Goal: Use online tool/utility: Utilize a website feature to perform a specific function

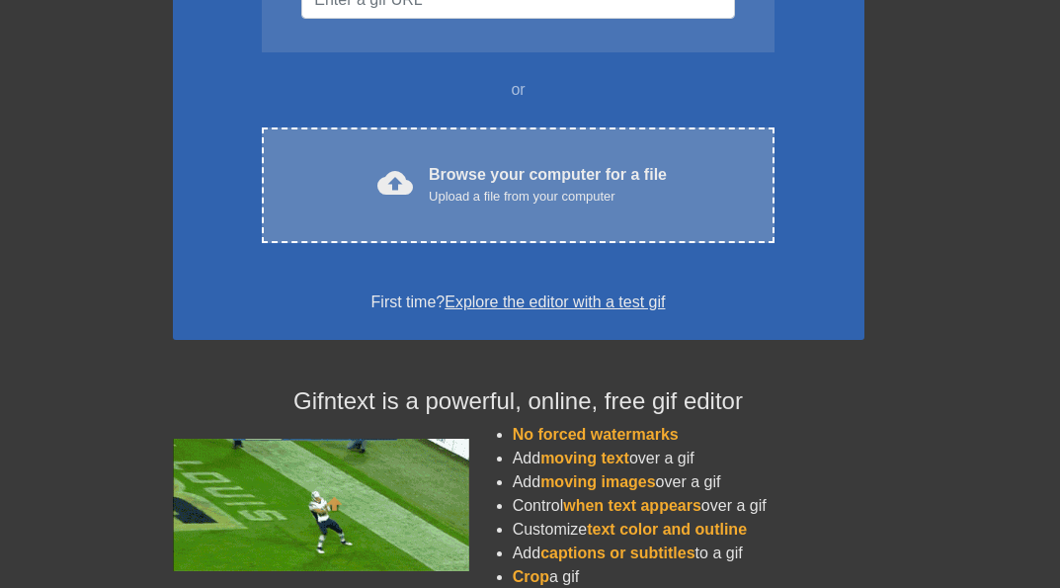
scroll to position [356, 0]
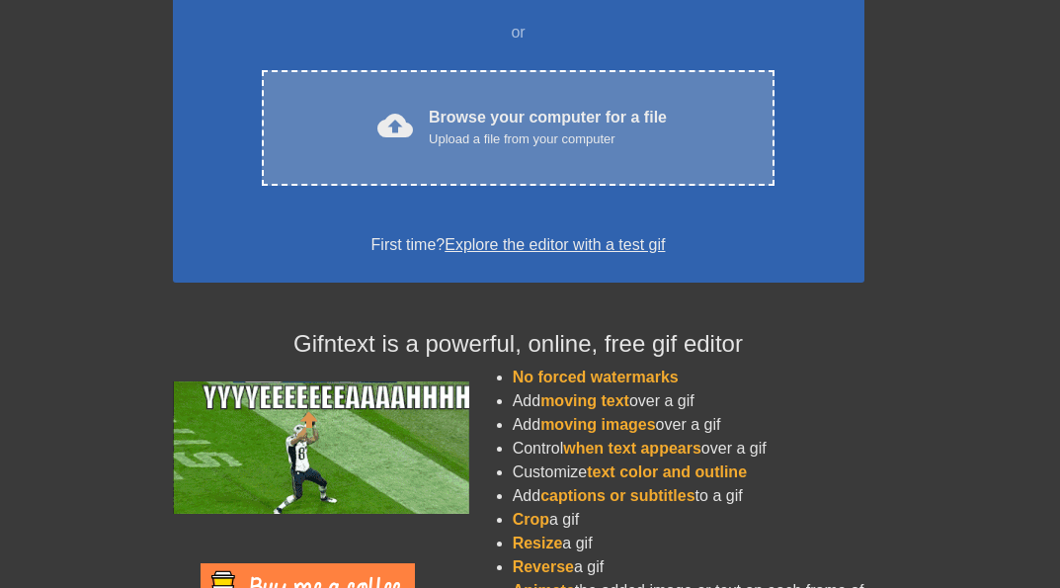
click at [458, 142] on div "Upload a file from your computer" at bounding box center [548, 139] width 238 height 20
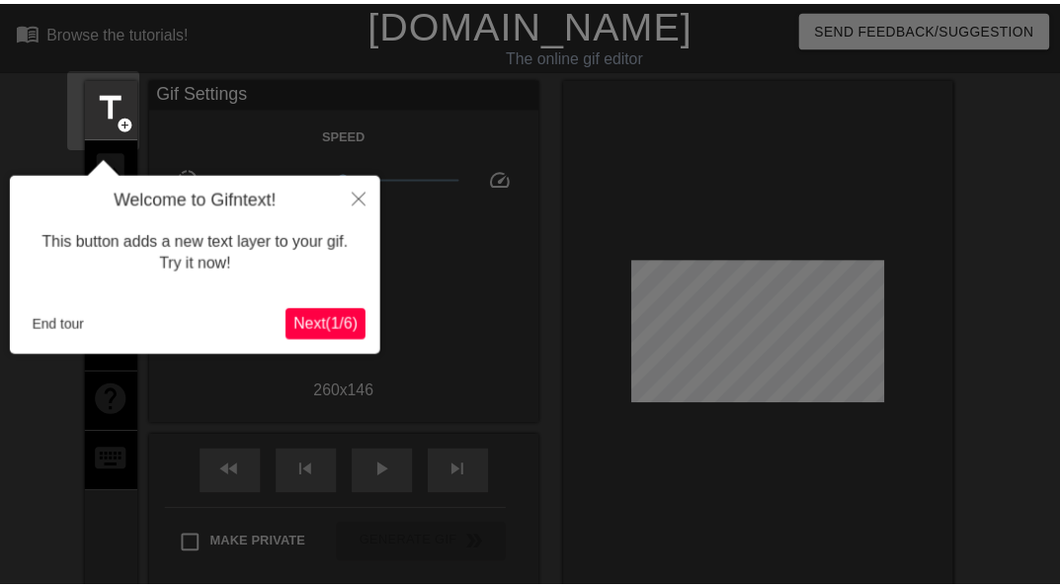
scroll to position [48, 0]
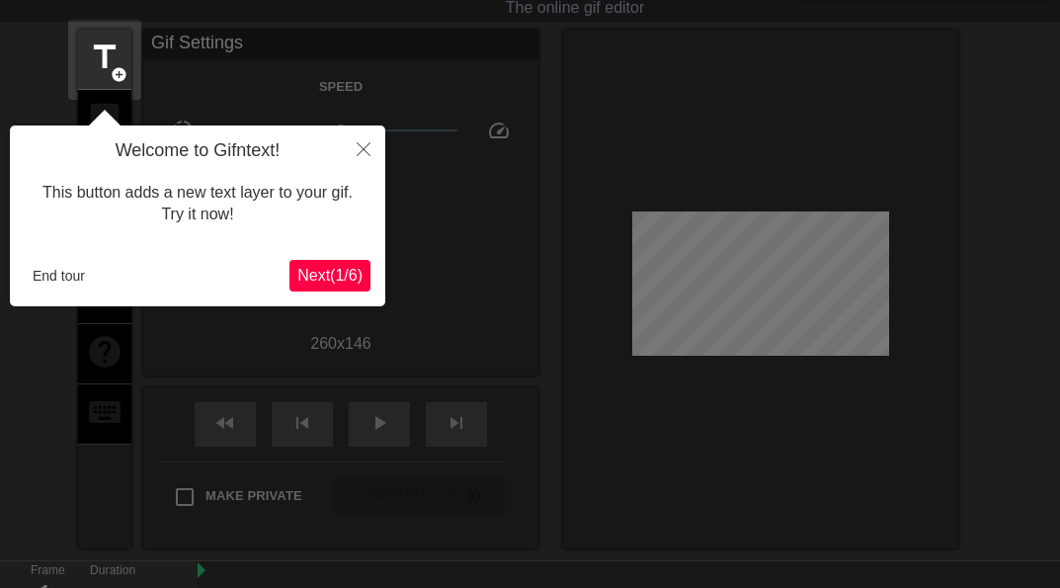
click at [311, 274] on span "Next ( 1 / 6 )" at bounding box center [329, 275] width 65 height 17
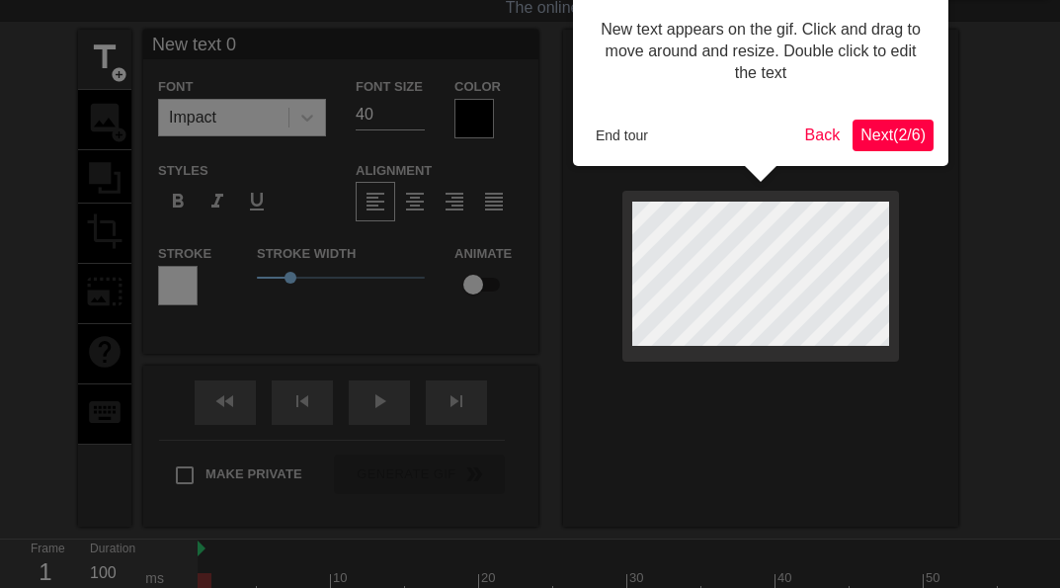
scroll to position [0, 0]
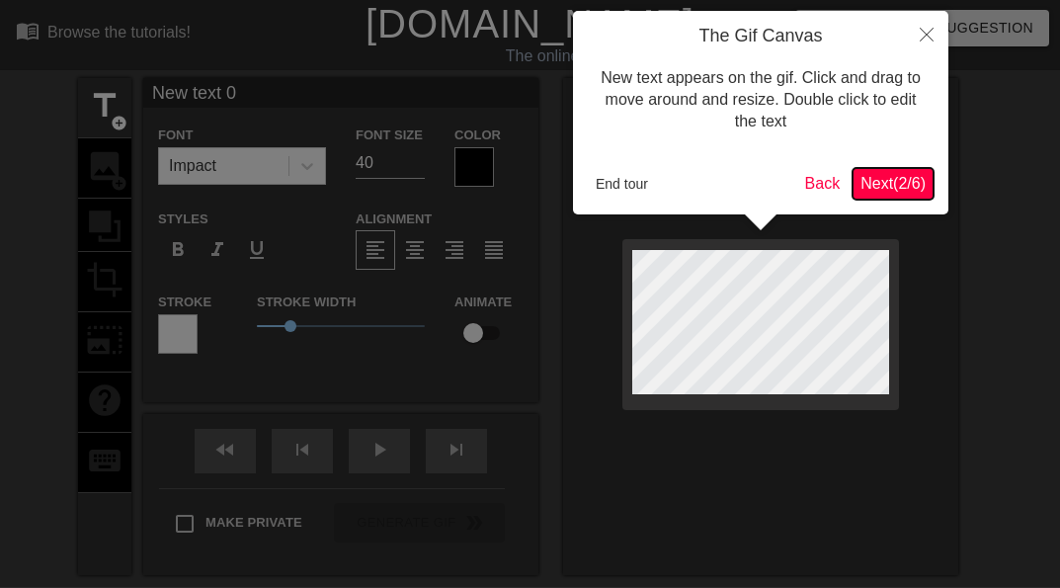
click at [865, 182] on span "Next ( 2 / 6 )" at bounding box center [893, 183] width 65 height 17
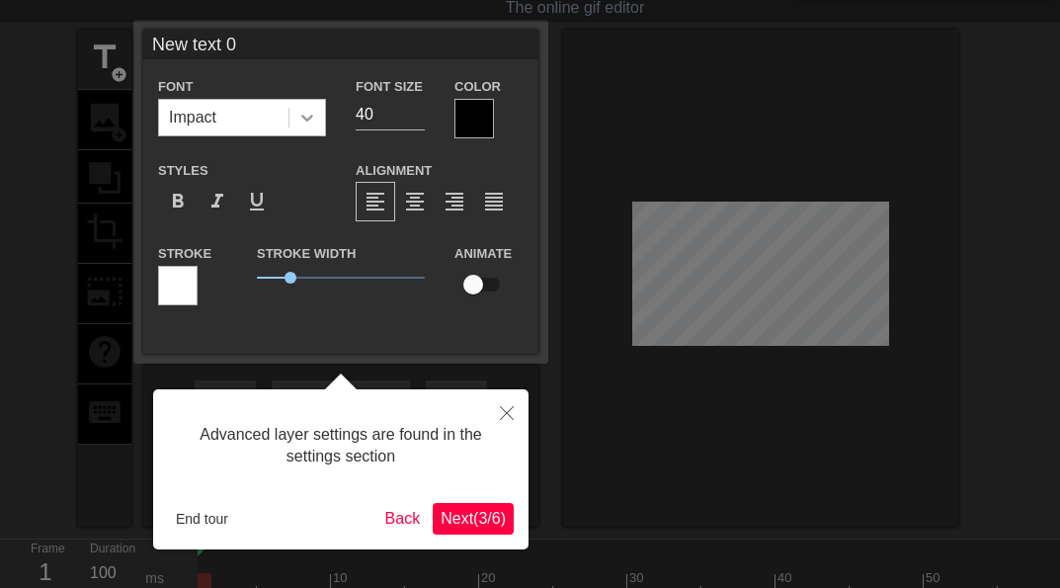
click at [298, 115] on icon at bounding box center [307, 118] width 20 height 20
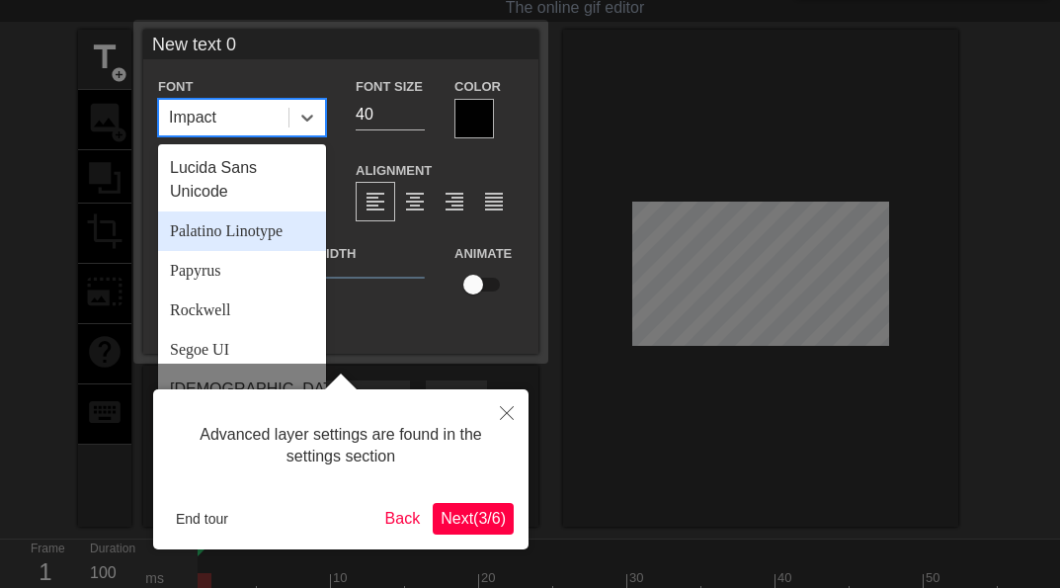
scroll to position [707, 0]
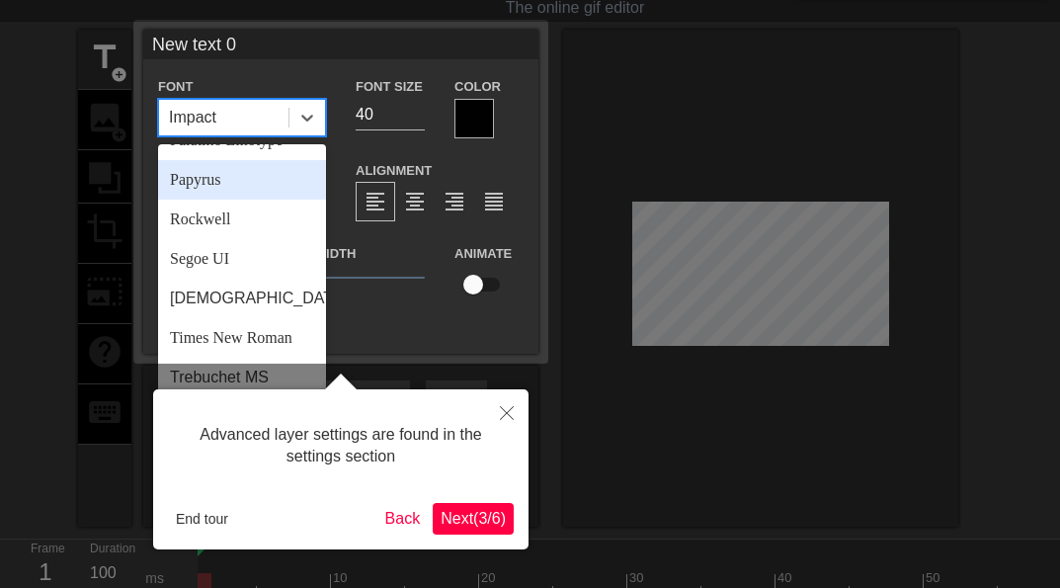
click at [250, 192] on div "Papyrus" at bounding box center [242, 180] width 168 height 40
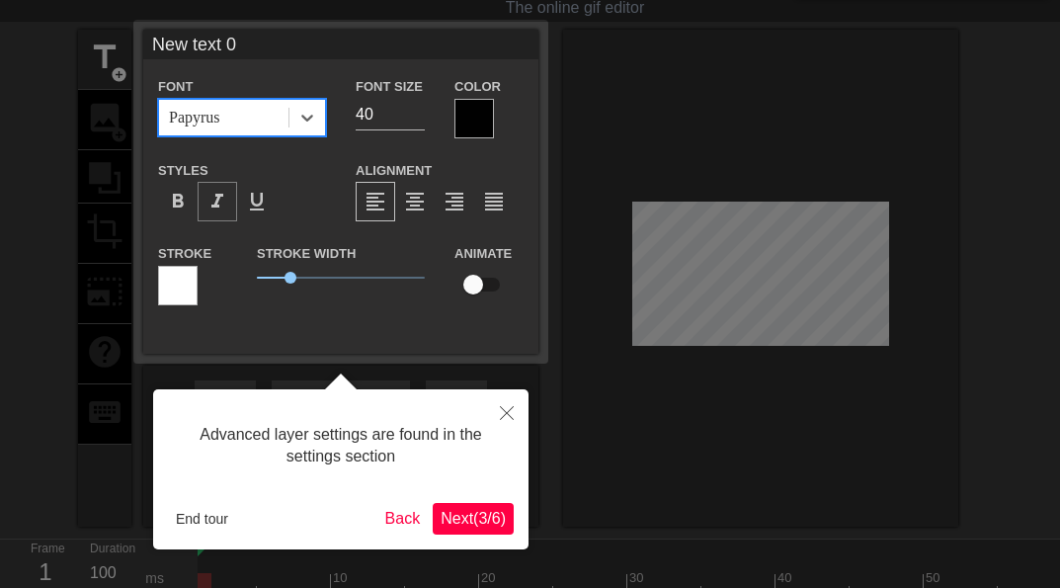
click at [215, 199] on span "format_italic" at bounding box center [217, 202] width 24 height 24
click at [461, 129] on div at bounding box center [474, 119] width 40 height 40
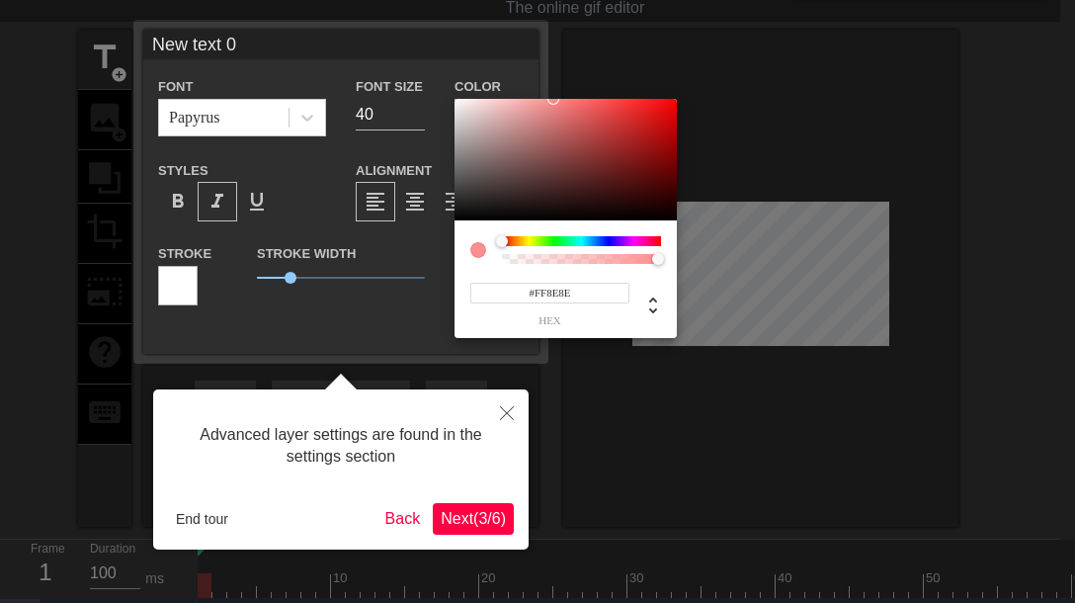
type input "#FFFFFF"
drag, startPoint x: 464, startPoint y: 164, endPoint x: 432, endPoint y: 52, distance: 116.3
click at [432, 52] on div "#FFFFFF hex" at bounding box center [537, 301] width 1075 height 603
click at [375, 140] on div at bounding box center [537, 301] width 1075 height 603
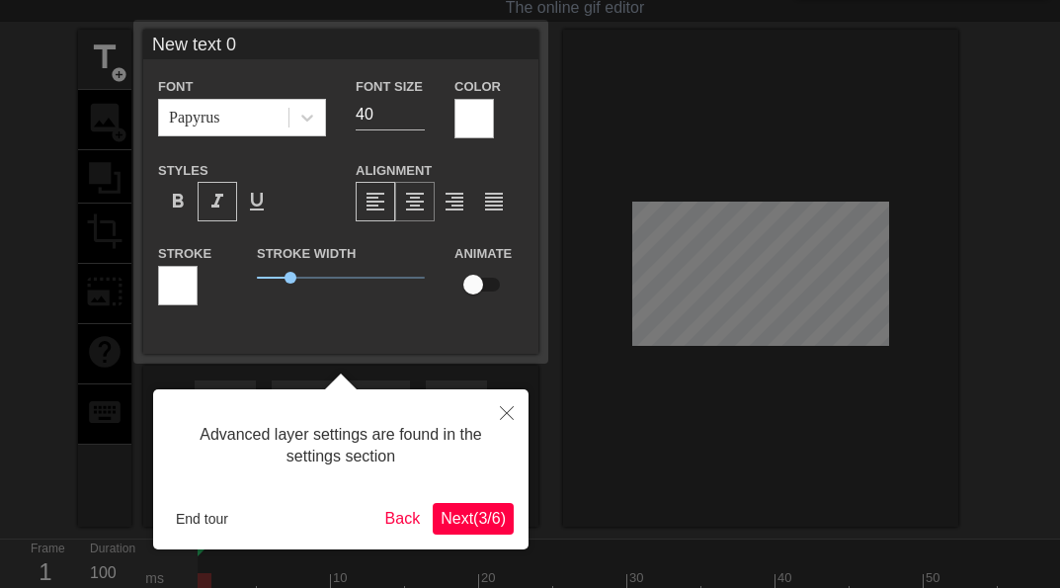
click at [408, 196] on span "format_align_center" at bounding box center [415, 202] width 24 height 24
click at [177, 281] on div at bounding box center [178, 286] width 40 height 40
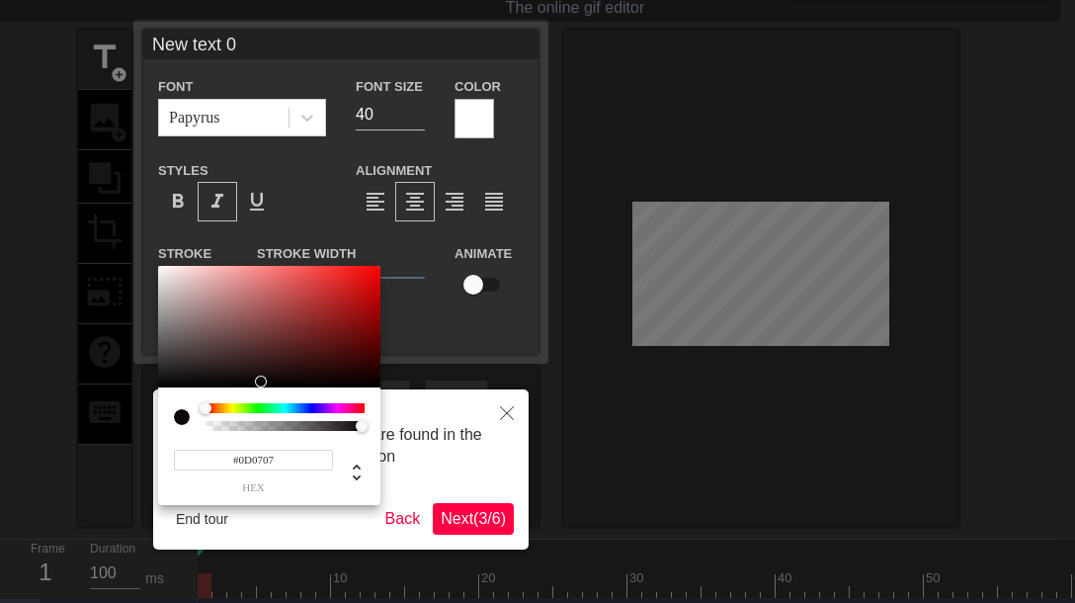
type input "#000000"
drag, startPoint x: 176, startPoint y: 343, endPoint x: 152, endPoint y: 407, distance: 68.5
click at [152, 407] on div "#000000 hex" at bounding box center [537, 301] width 1075 height 603
click at [429, 305] on div at bounding box center [537, 301] width 1075 height 603
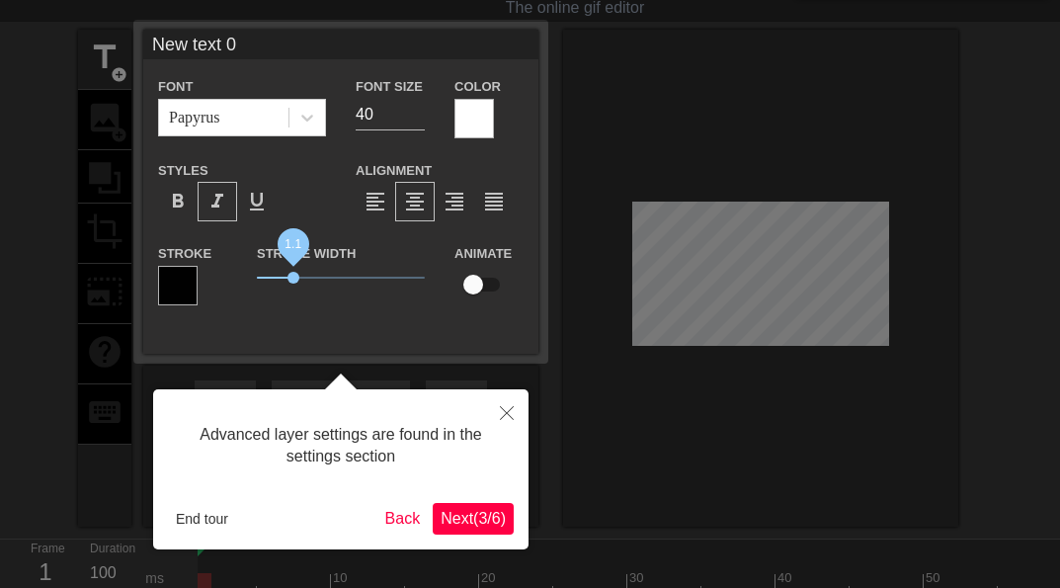
click at [293, 281] on span "1.1" at bounding box center [293, 278] width 12 height 12
click at [185, 202] on span "format_bold" at bounding box center [178, 202] width 24 height 24
click at [218, 196] on span "format_italic" at bounding box center [217, 202] width 24 height 24
click at [457, 517] on span "Next ( 3 / 6 )" at bounding box center [473, 518] width 65 height 17
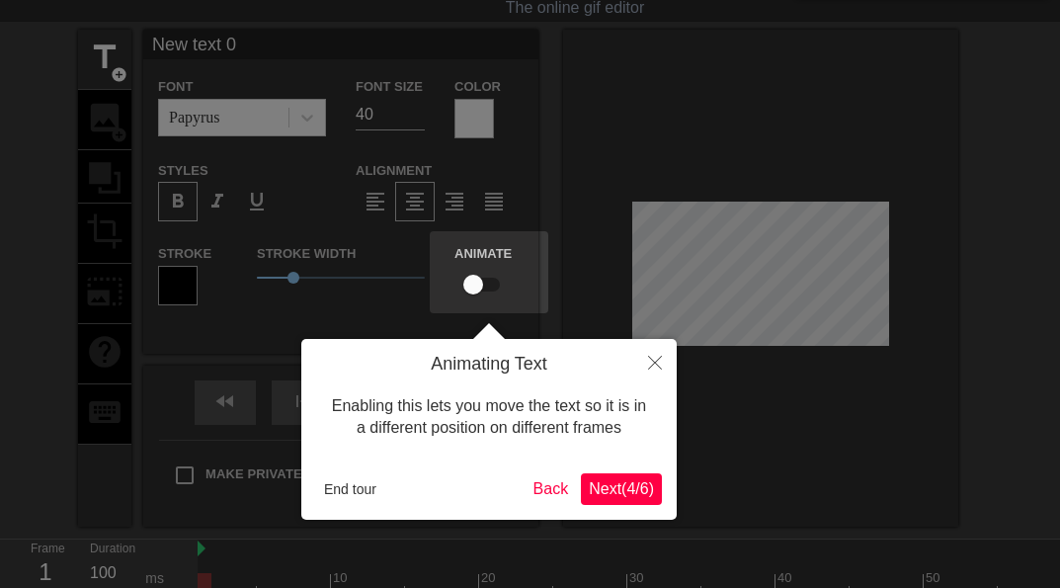
scroll to position [0, 0]
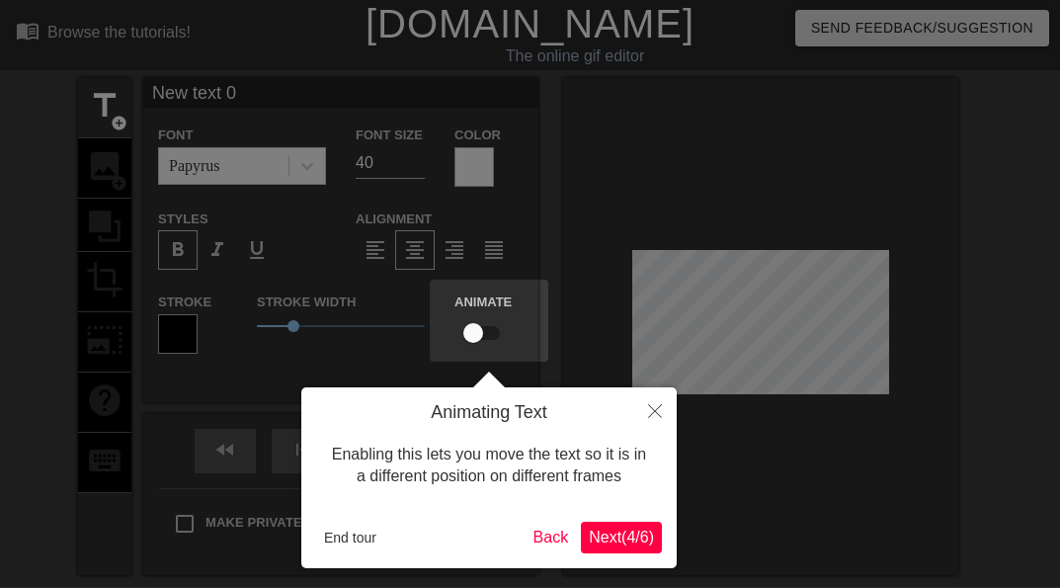
click at [609, 533] on span "Next ( 4 / 6 )" at bounding box center [621, 537] width 65 height 17
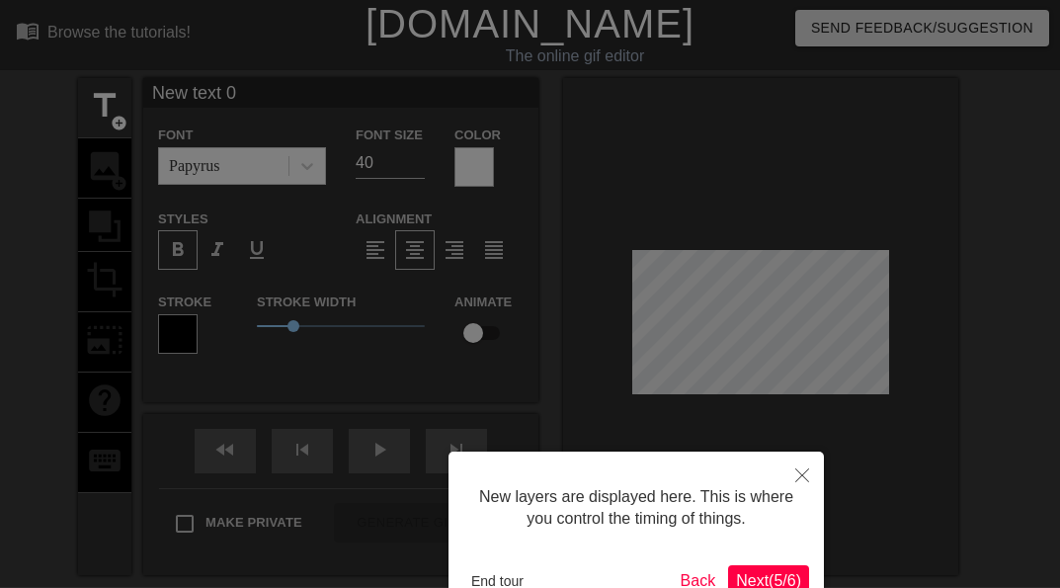
scroll to position [122, 0]
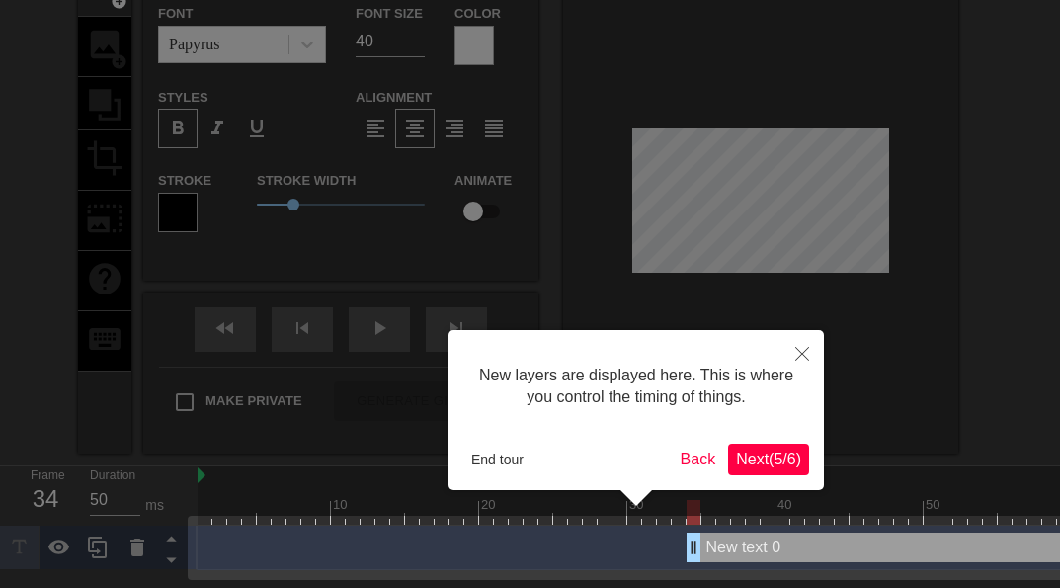
drag, startPoint x: 209, startPoint y: 559, endPoint x: 698, endPoint y: 568, distance: 489.1
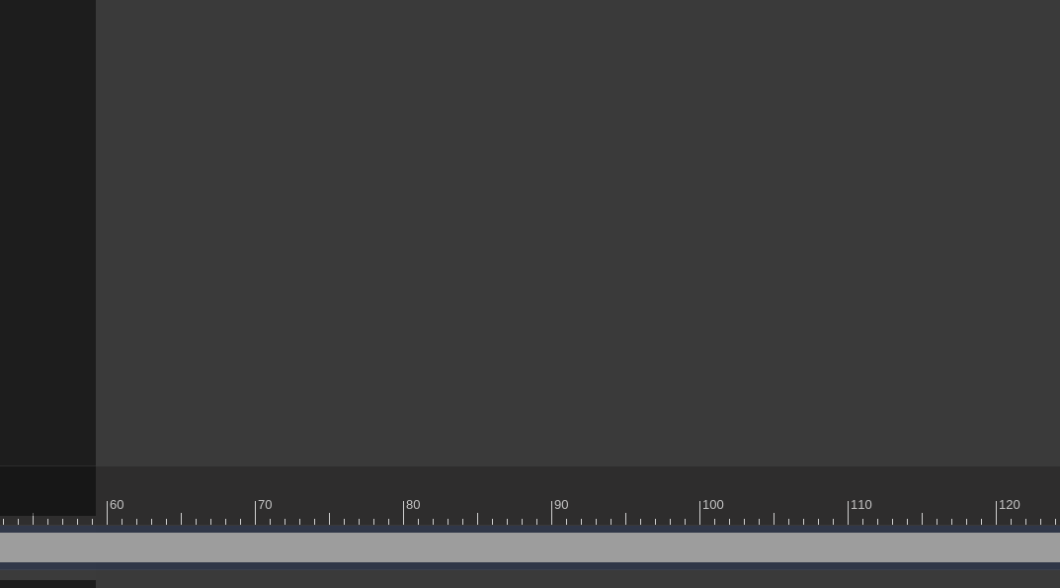
scroll to position [122, 1113]
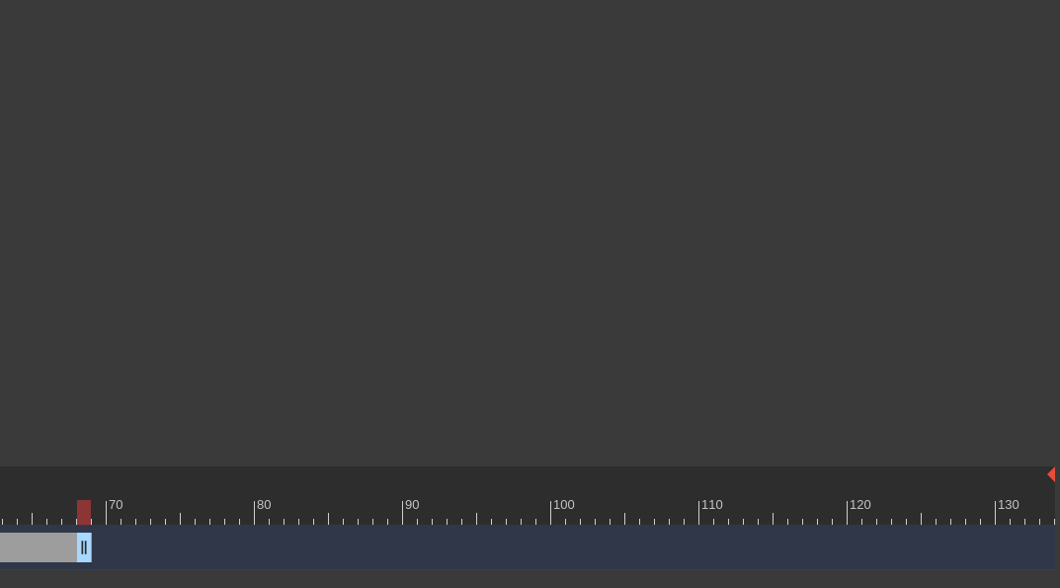
drag, startPoint x: 1047, startPoint y: 556, endPoint x: 82, endPoint y: 529, distance: 965.6
click at [82, 529] on div "New text 0 drag_handle drag_handle" at bounding box center [69, 548] width 1971 height 44
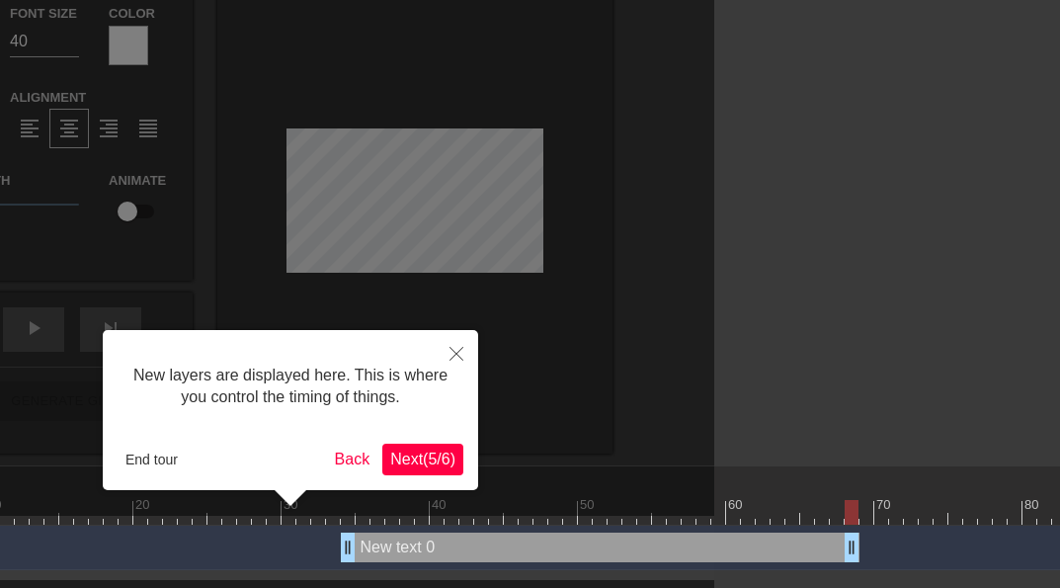
scroll to position [122, 254]
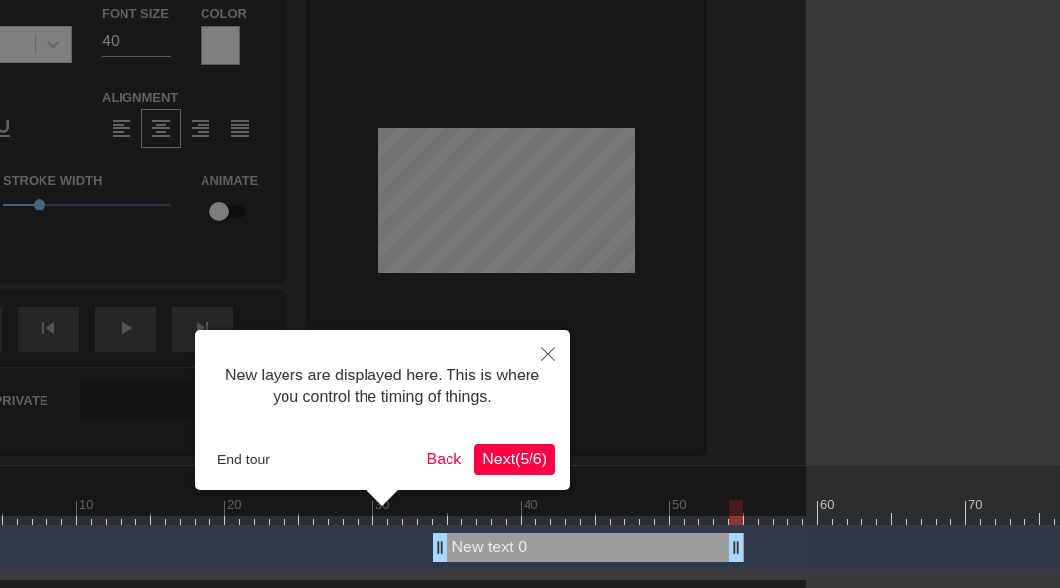
drag, startPoint x: 949, startPoint y: 547, endPoint x: 735, endPoint y: 555, distance: 214.5
click at [735, 555] on body "menu_book Browse the tutorials! [DOMAIN_NAME] The online gif editor Send Feedba…" at bounding box center [276, 224] width 1060 height 692
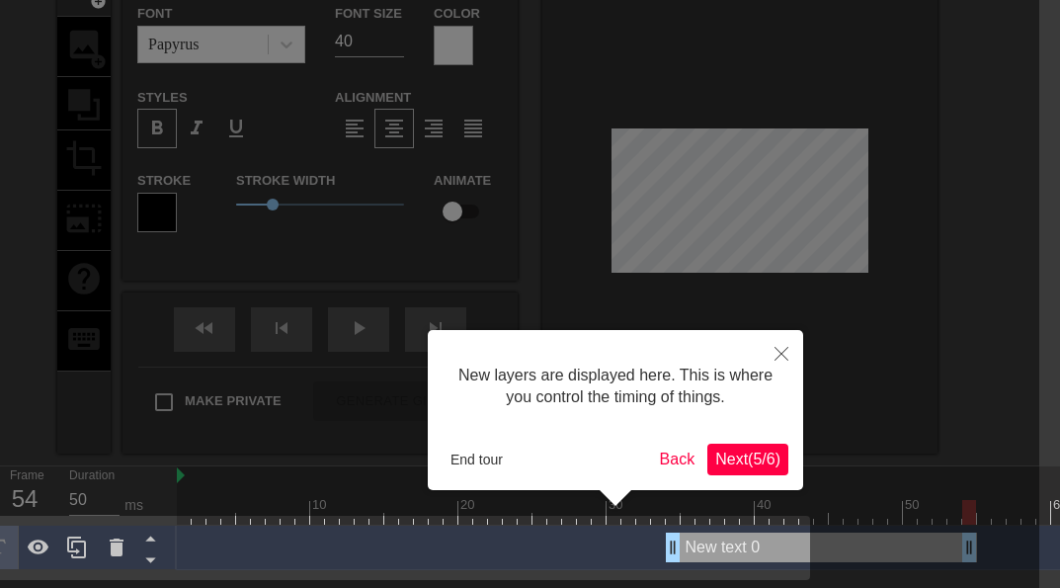
scroll to position [122, 0]
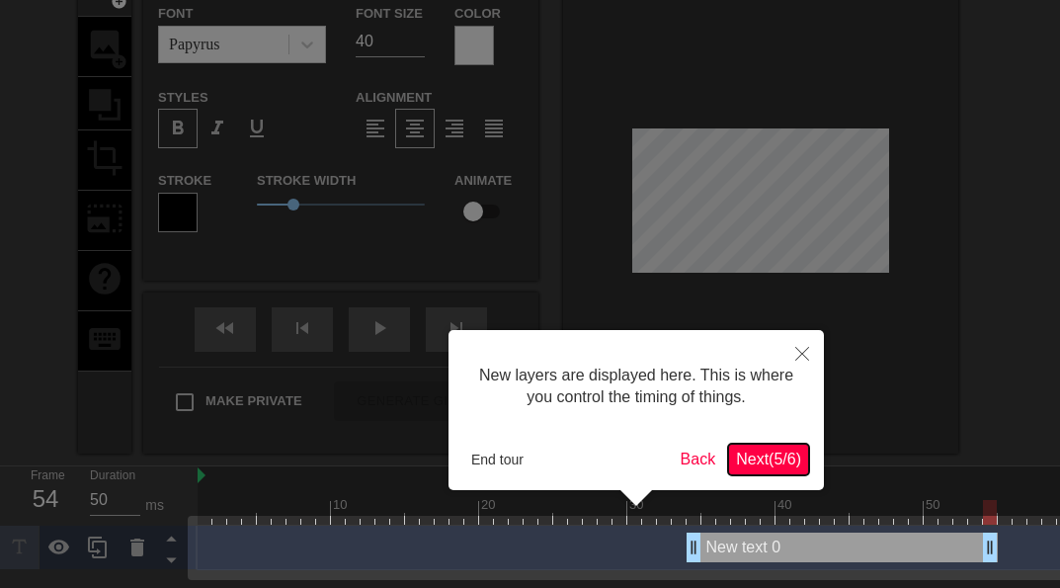
click at [749, 463] on span "Next ( 5 / 6 )" at bounding box center [768, 459] width 65 height 17
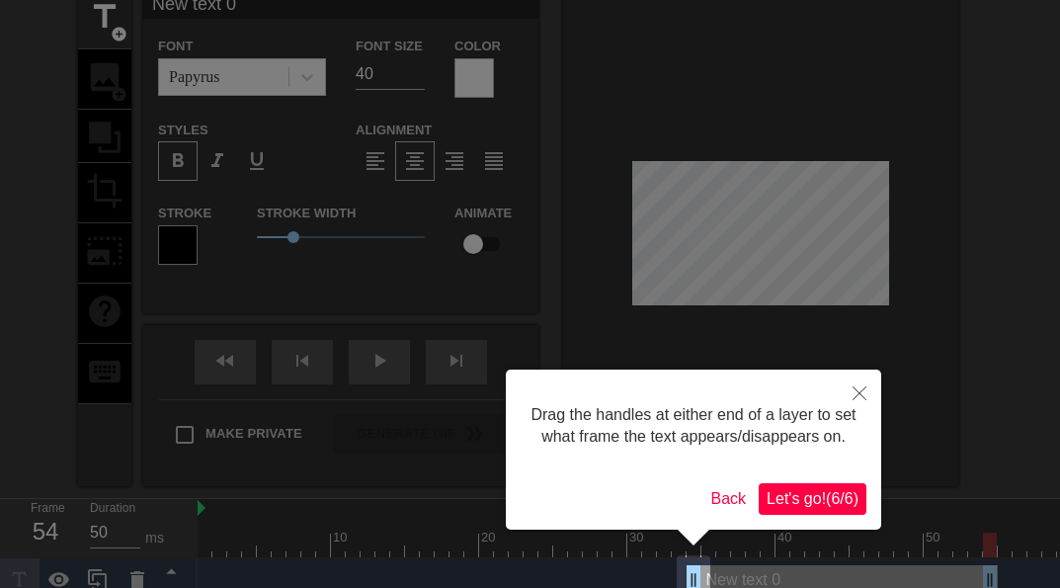
scroll to position [114, 0]
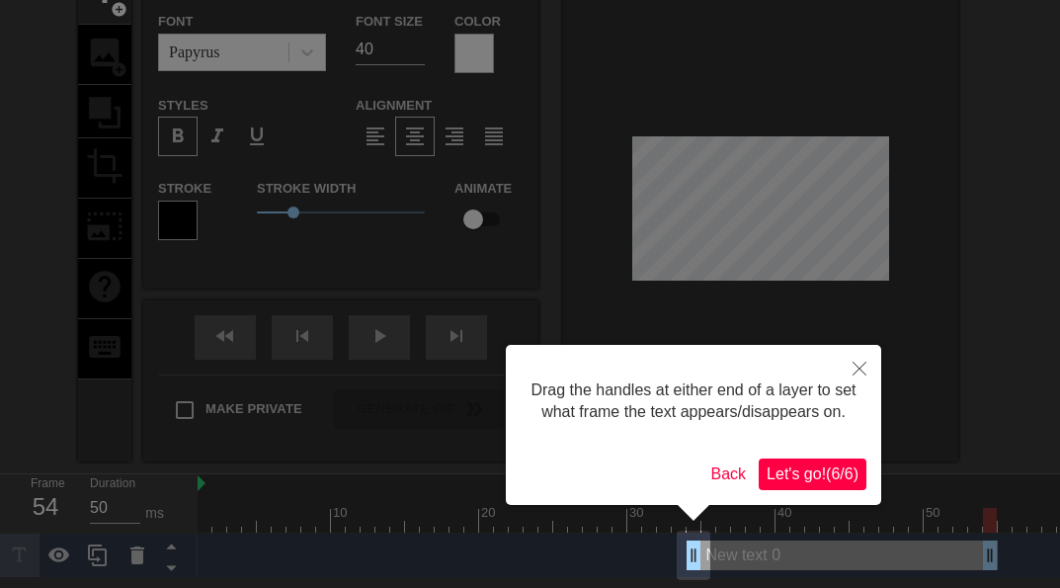
click at [783, 471] on span "Let's go! ( 6 / 6 )" at bounding box center [813, 473] width 92 height 17
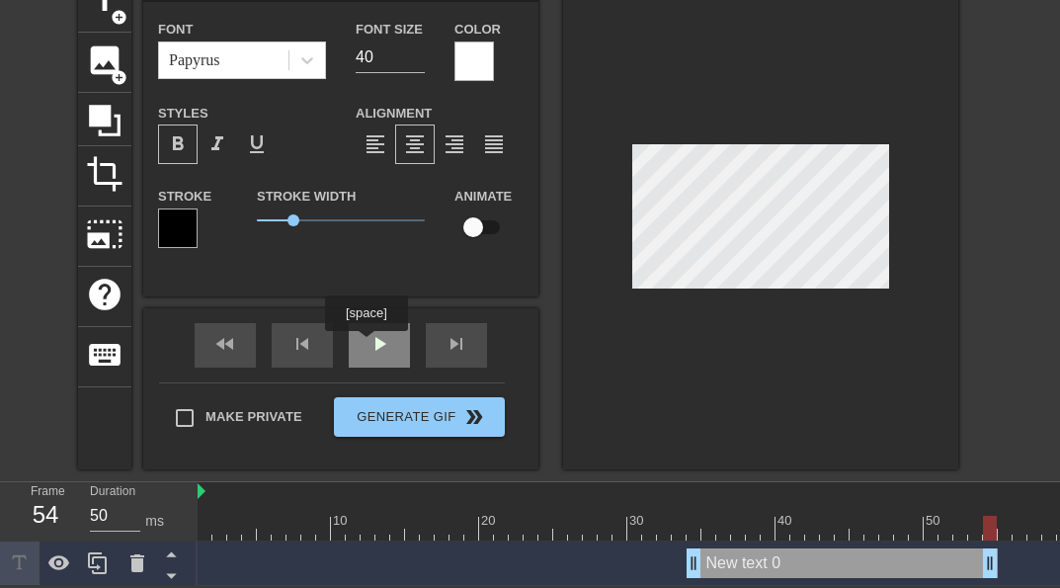
click at [367, 345] on div "play_arrow" at bounding box center [379, 345] width 61 height 44
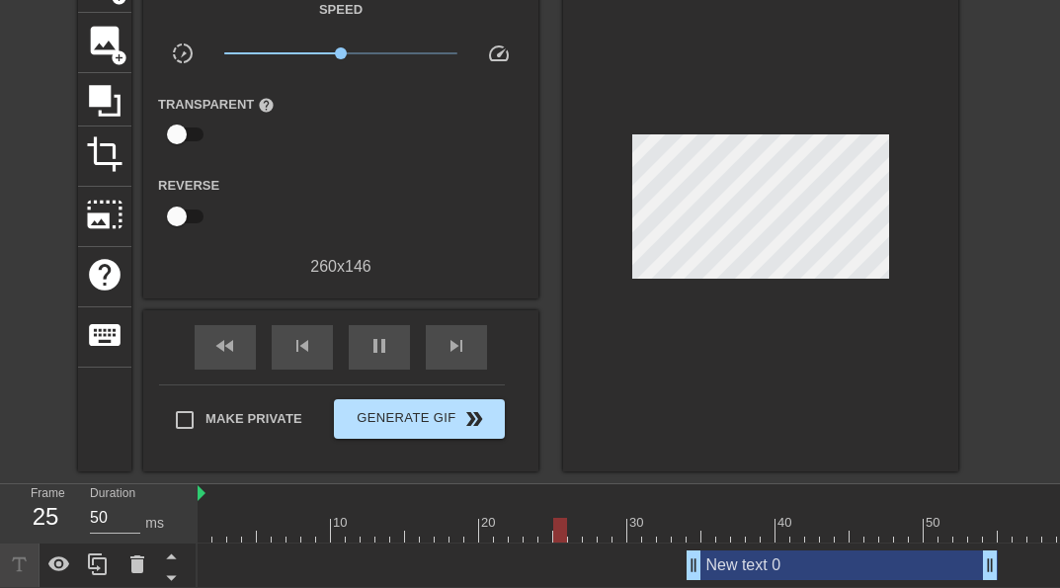
scroll to position [127, 0]
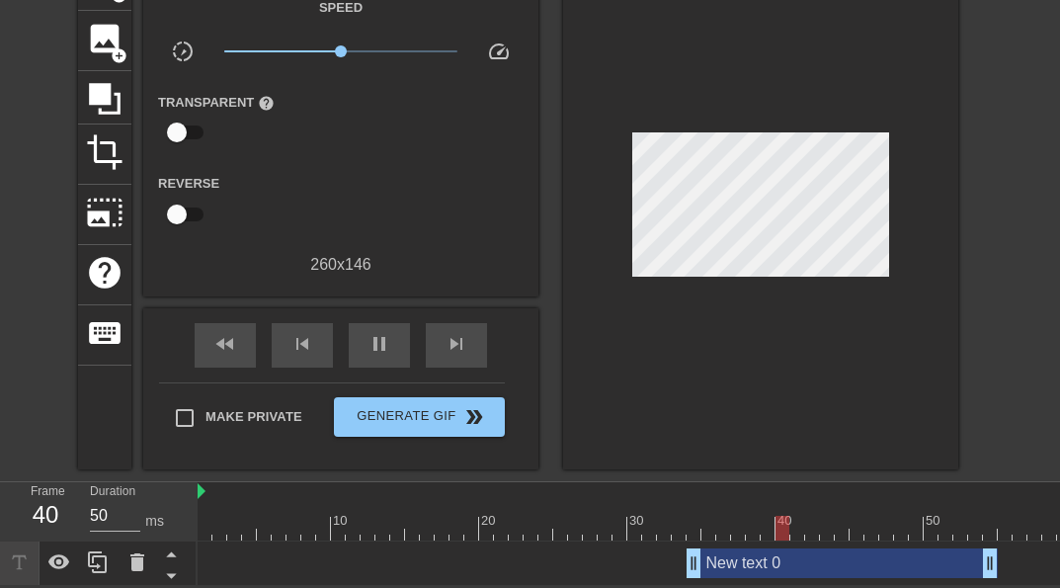
click at [775, 559] on div "New text 0 drag_handle drag_handle" at bounding box center [842, 563] width 311 height 30
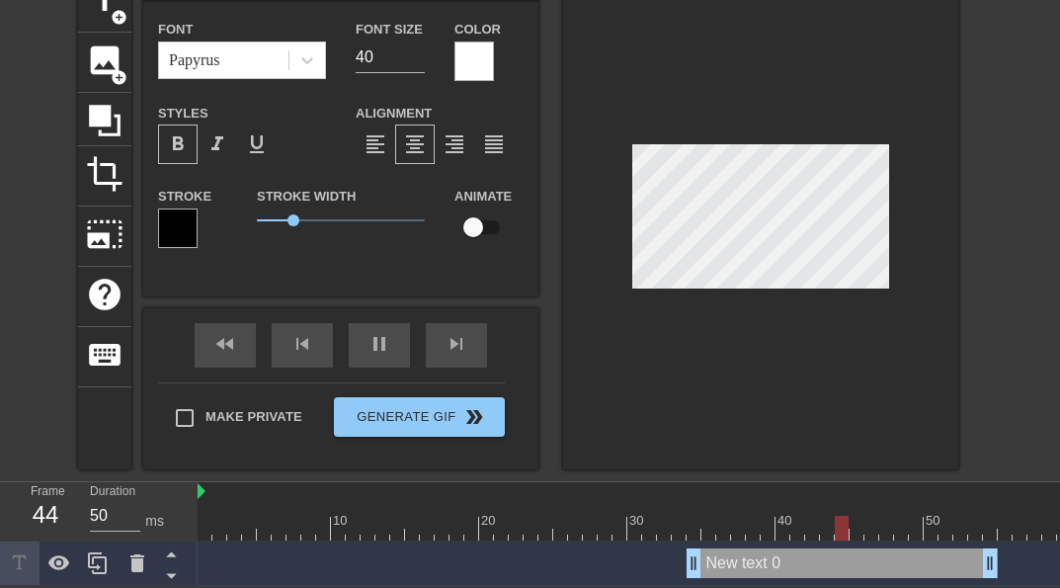
scroll to position [106, 0]
click at [794, 566] on div "New text 0 drag_handle drag_handle" at bounding box center [842, 563] width 311 height 30
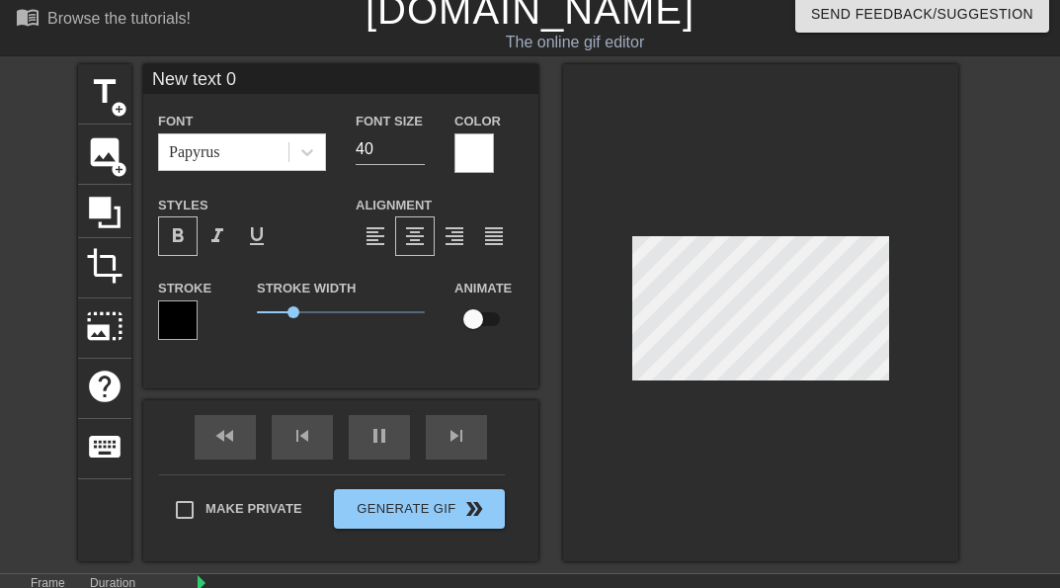
type input "50"
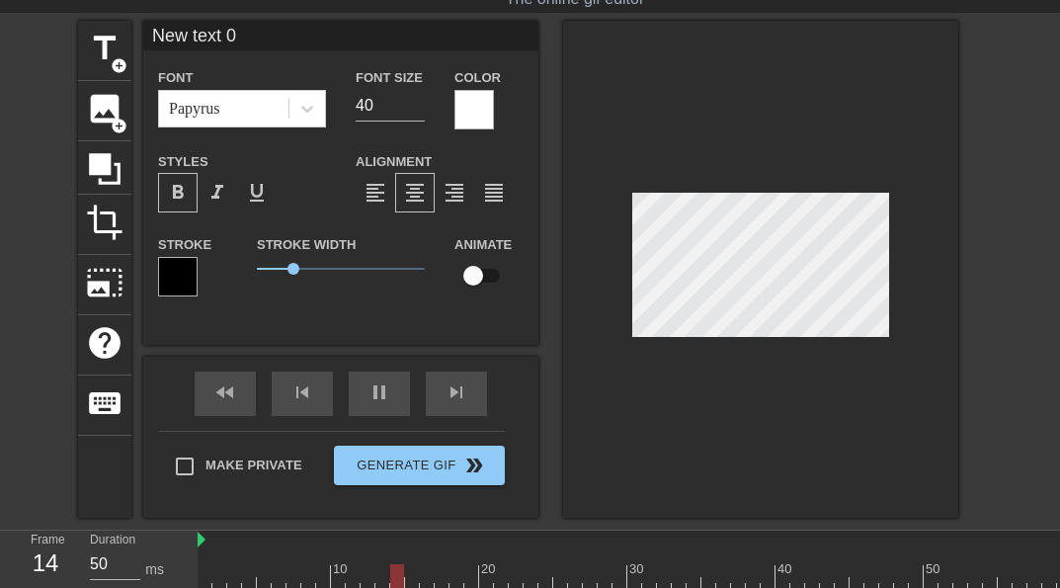
scroll to position [106, 0]
